Goal: Information Seeking & Learning: Check status

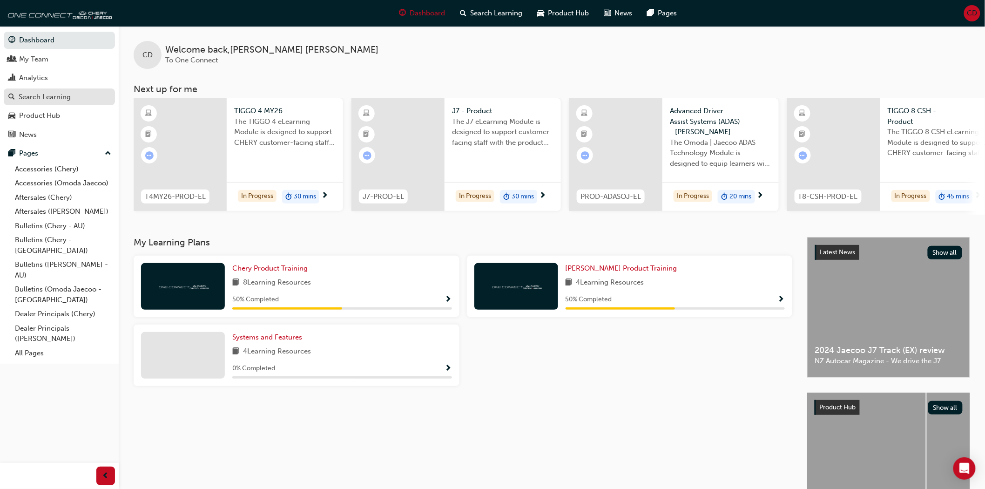
click at [35, 91] on link "Search Learning" at bounding box center [59, 96] width 111 height 17
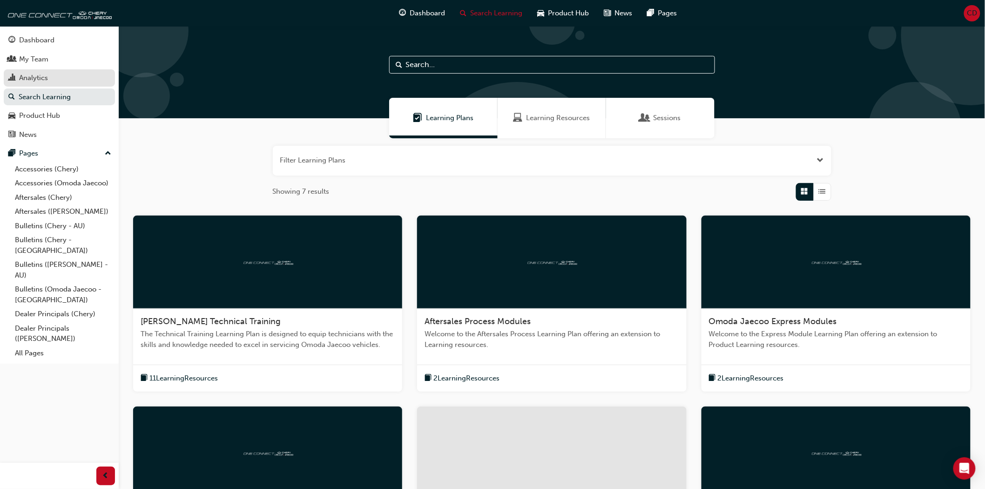
click at [54, 74] on div "Analytics" at bounding box center [59, 78] width 102 height 12
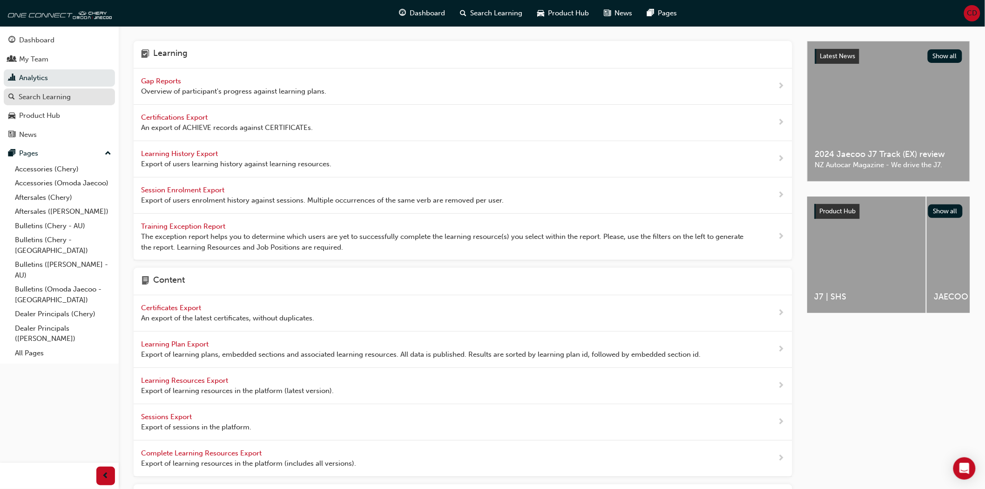
click at [64, 95] on div "Search Learning" at bounding box center [45, 97] width 52 height 11
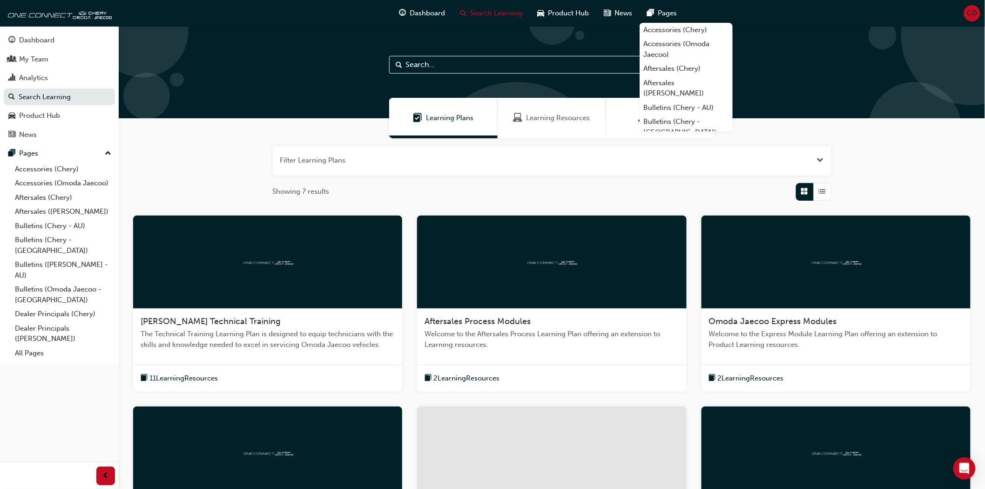
click at [967, 14] on div "CD" at bounding box center [972, 13] width 16 height 16
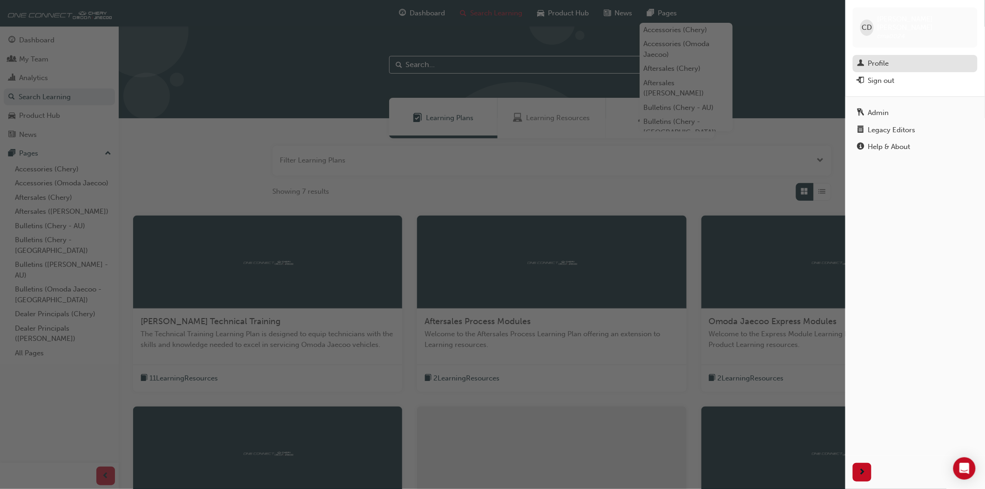
click at [881, 58] on div "Profile" at bounding box center [878, 63] width 21 height 11
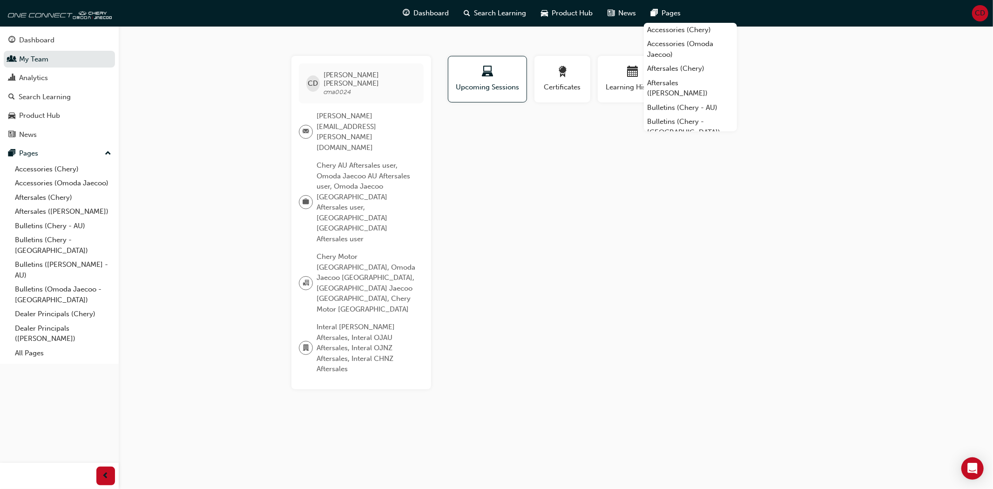
click at [534, 145] on div "Profile Upcoming Sessions Certificates Learning History Subscription CD [PERSON…" at bounding box center [633, 222] width 374 height 333
click at [611, 88] on span "Learning History" at bounding box center [633, 87] width 56 height 11
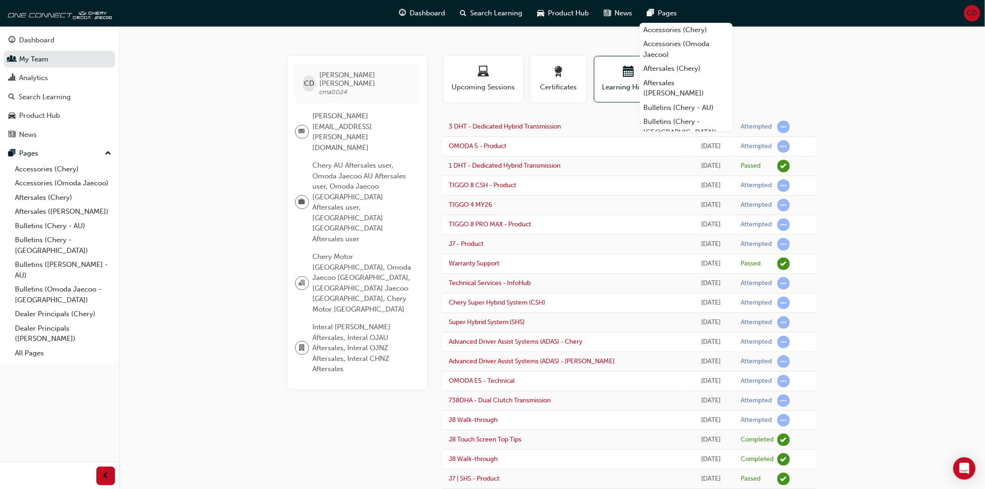
click at [896, 144] on div "CD [PERSON_NAME] cma0024 [PERSON_NAME][EMAIL_ADDRESS][PERSON_NAME][DOMAIN_NAME]…" at bounding box center [492, 392] width 985 height 785
click at [816, 73] on div "Profile Upcoming Sessions Certificates Learning History Subscription" at bounding box center [629, 83] width 393 height 54
click at [218, 53] on div "CD [PERSON_NAME] cma0024 [PERSON_NAME][EMAIL_ADDRESS][PERSON_NAME][DOMAIN_NAME]…" at bounding box center [492, 392] width 985 height 785
